Goal: Navigation & Orientation: Find specific page/section

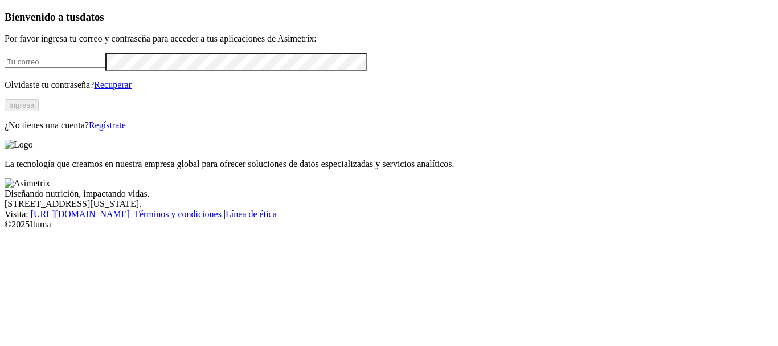
type input "[PERSON_NAME][EMAIL_ADDRESS][PERSON_NAME][DOMAIN_NAME]"
click at [39, 111] on button "Ingresa" at bounding box center [22, 105] width 34 height 12
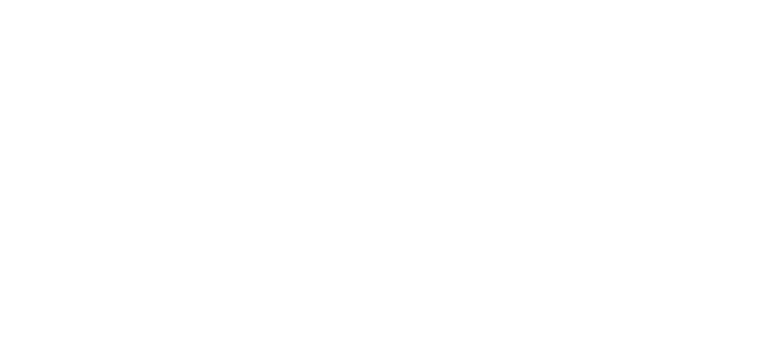
drag, startPoint x: 530, startPoint y: 12, endPoint x: 554, endPoint y: 24, distance: 27.0
